Goal: Transaction & Acquisition: Purchase product/service

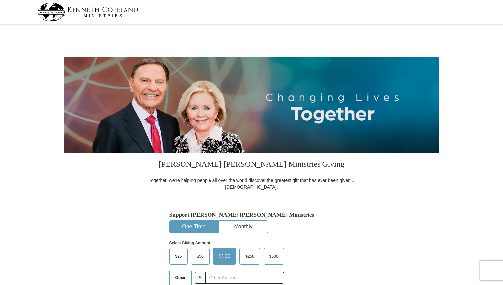
select select "MD"
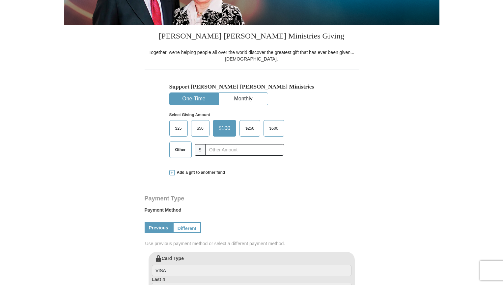
scroll to position [129, 0]
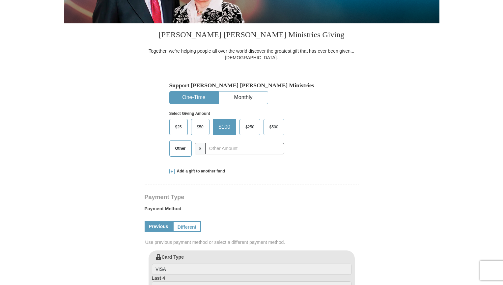
click at [188, 101] on button "One-Time" at bounding box center [194, 98] width 49 height 12
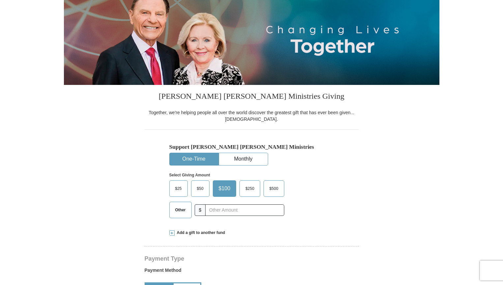
scroll to position [63, 0]
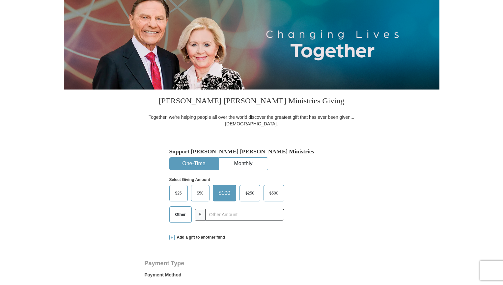
click at [205, 238] on span "Add a gift to another fund" at bounding box center [200, 238] width 51 height 6
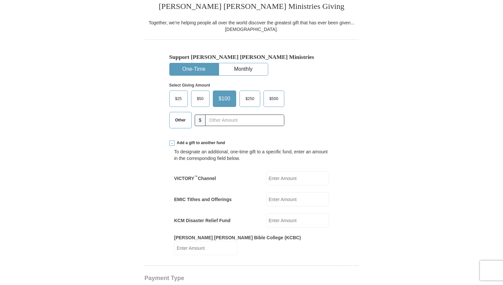
scroll to position [146, 0]
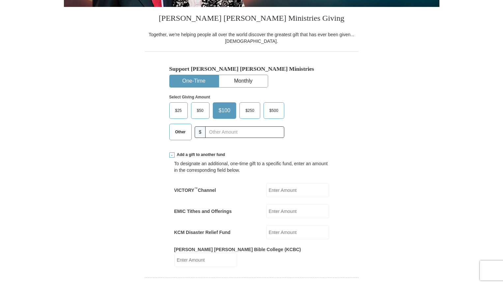
click at [201, 112] on span "$50" at bounding box center [200, 111] width 13 height 10
click at [0, 0] on input "$50" at bounding box center [0, 0] width 0 height 0
click at [190, 83] on button "One-Time" at bounding box center [194, 81] width 49 height 12
click at [198, 115] on span "$50" at bounding box center [201, 111] width 15 height 10
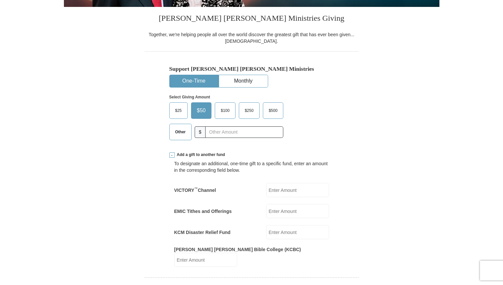
click at [0, 0] on input "$50" at bounding box center [0, 0] width 0 height 0
click at [179, 79] on button "One-Time" at bounding box center [194, 81] width 49 height 12
click at [180, 132] on span "Other" at bounding box center [180, 132] width 17 height 10
click at [0, 0] on input "Other" at bounding box center [0, 0] width 0 height 0
click at [299, 232] on input "KCM Disaster Relief Fund" at bounding box center [297, 232] width 63 height 14
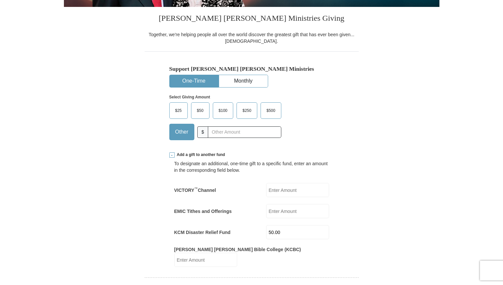
type input "50.00"
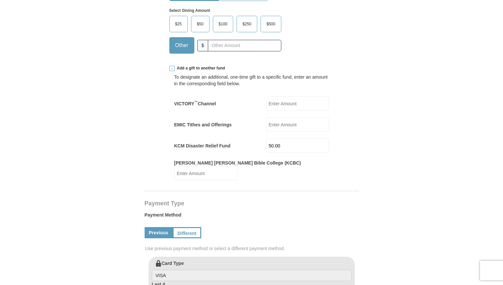
scroll to position [215, 0]
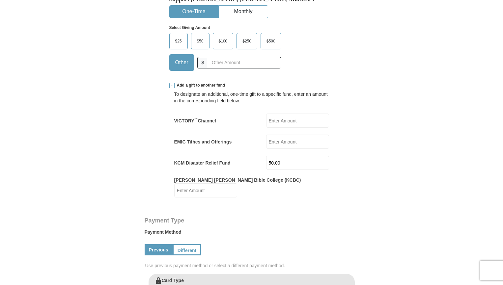
click at [190, 8] on button "One-Time" at bounding box center [194, 12] width 49 height 12
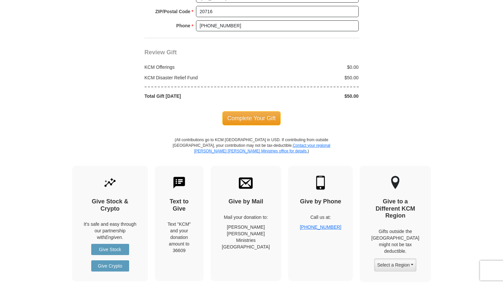
scroll to position [690, 0]
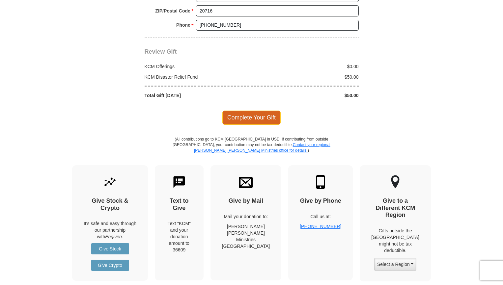
click at [260, 114] on span "Complete Your Gift" at bounding box center [251, 118] width 58 height 14
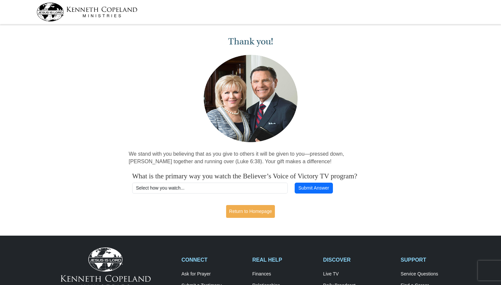
click at [78, 8] on img at bounding box center [87, 12] width 101 height 19
